Goal: Obtain resource: Obtain resource

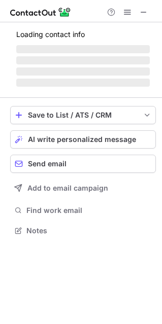
scroll to position [5, 5]
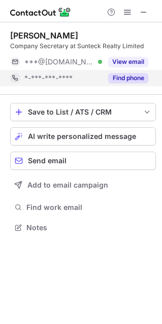
click at [123, 79] on button "Find phone" at bounding box center [128, 78] width 40 height 10
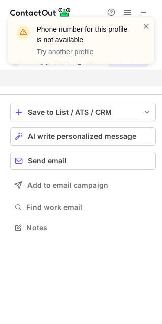
scroll to position [204, 162]
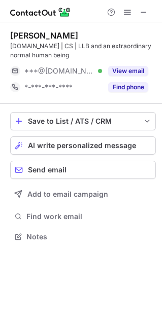
scroll to position [229, 162]
click at [146, 12] on span at bounding box center [144, 12] width 8 height 8
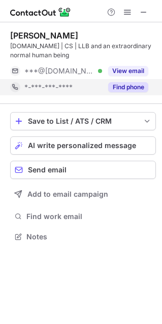
click at [124, 94] on div "Find phone" at bounding box center [125, 87] width 46 height 16
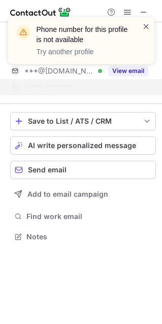
click at [147, 24] on span at bounding box center [146, 26] width 8 height 10
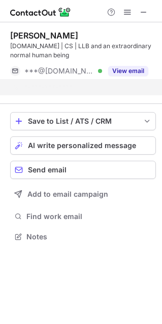
scroll to position [213, 162]
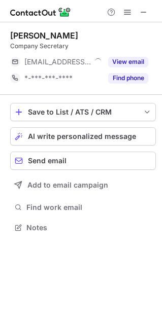
scroll to position [220, 162]
click at [147, 11] on span at bounding box center [144, 12] width 8 height 8
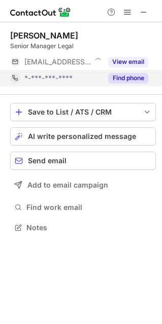
click at [125, 81] on button "Find phone" at bounding box center [128, 78] width 40 height 10
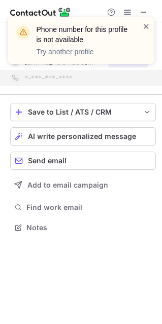
click at [145, 24] on span at bounding box center [146, 26] width 8 height 10
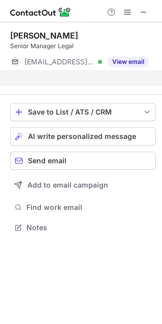
scroll to position [204, 162]
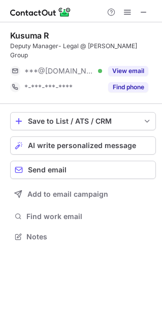
scroll to position [220, 162]
click at [143, 11] on span at bounding box center [144, 12] width 8 height 8
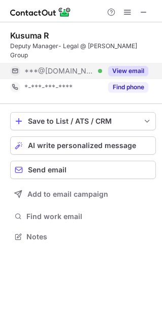
click at [128, 66] on button "View email" at bounding box center [128, 71] width 40 height 10
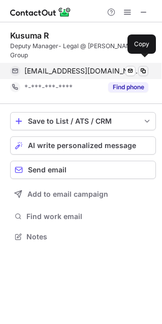
click at [147, 67] on span at bounding box center [143, 71] width 8 height 8
